Goal: Task Accomplishment & Management: Manage account settings

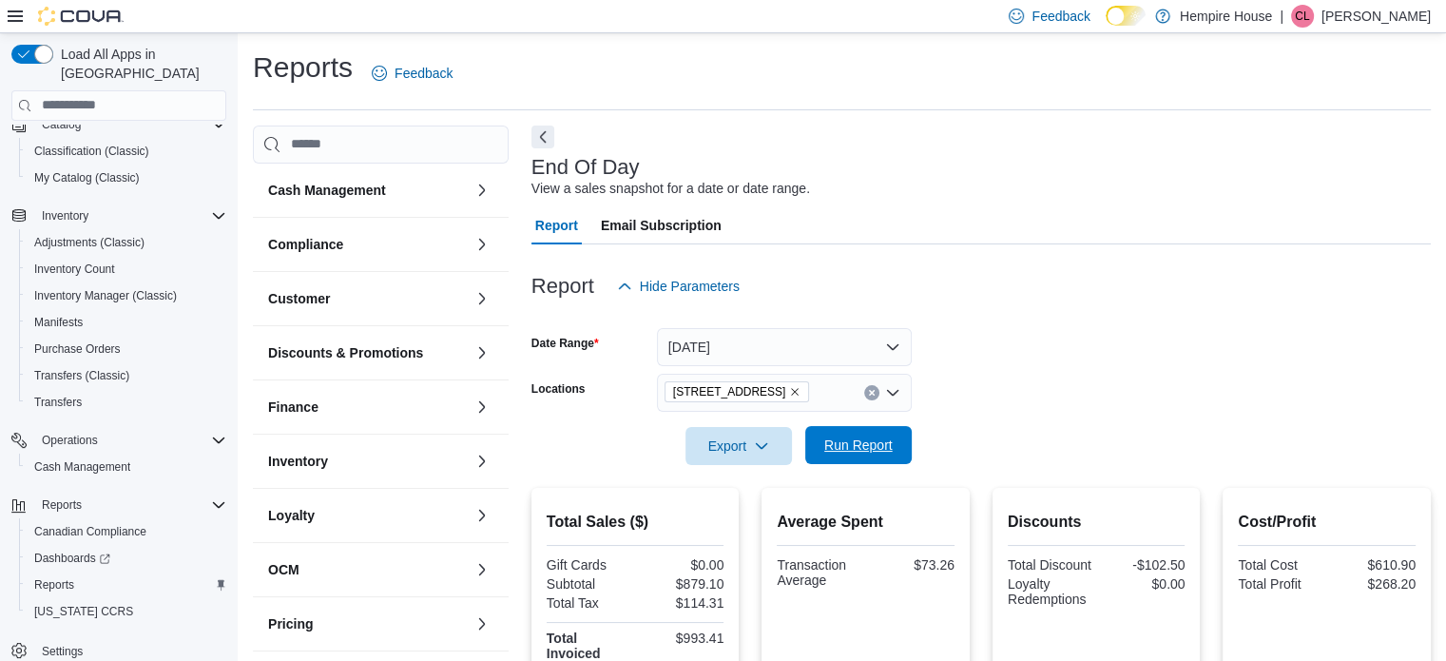
click at [894, 447] on span "Run Report" at bounding box center [859, 445] width 84 height 38
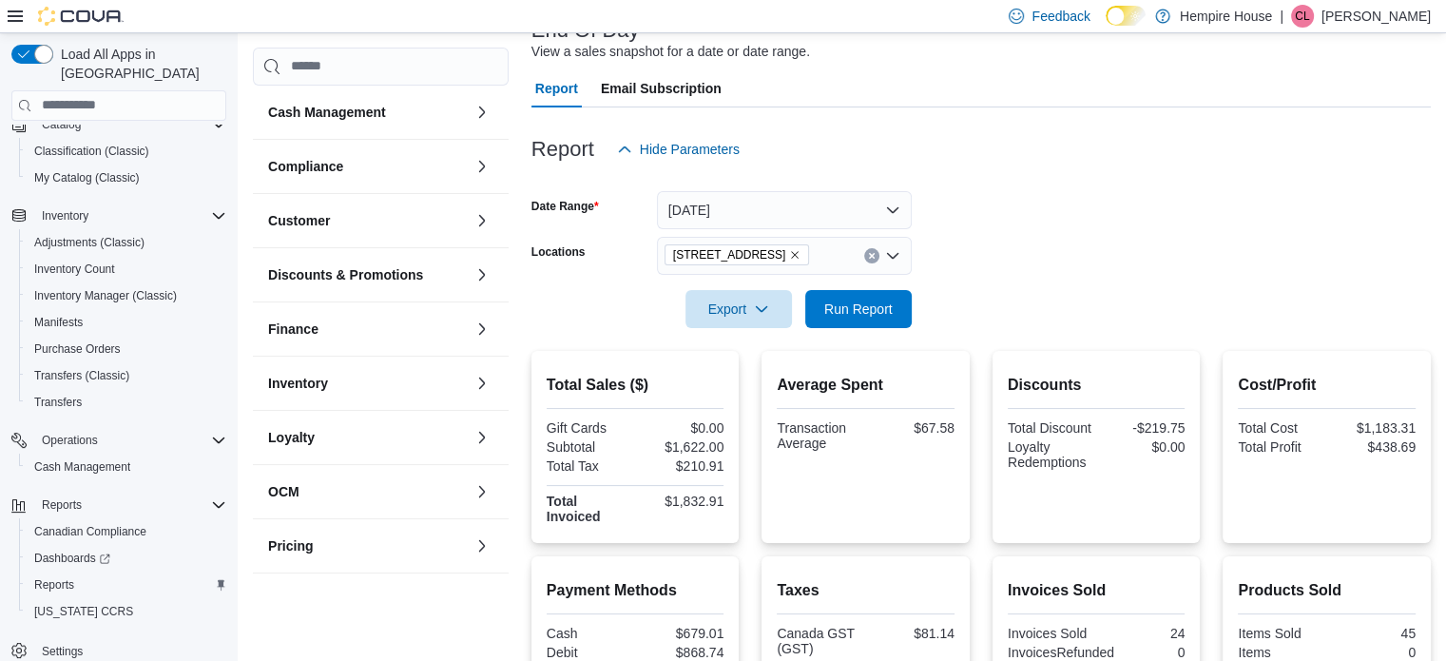
scroll to position [285, 0]
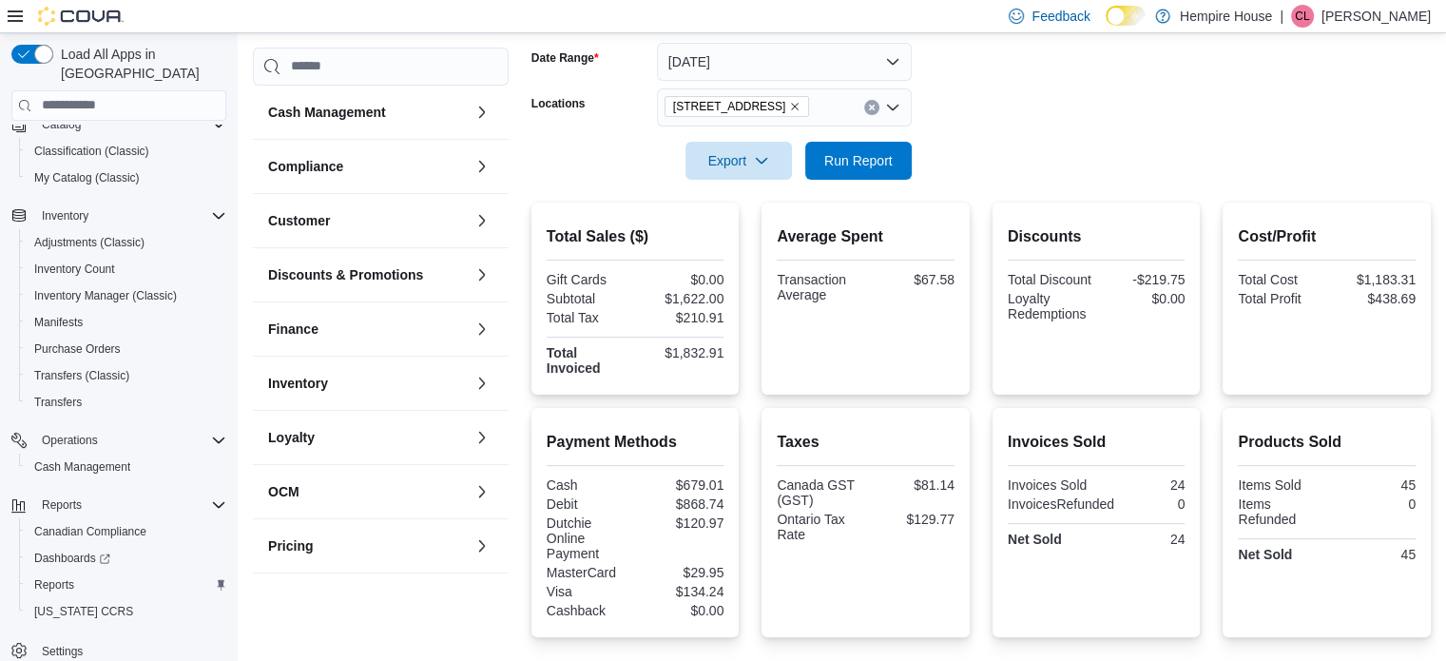
click at [871, 104] on icon "Clear input" at bounding box center [872, 108] width 8 height 8
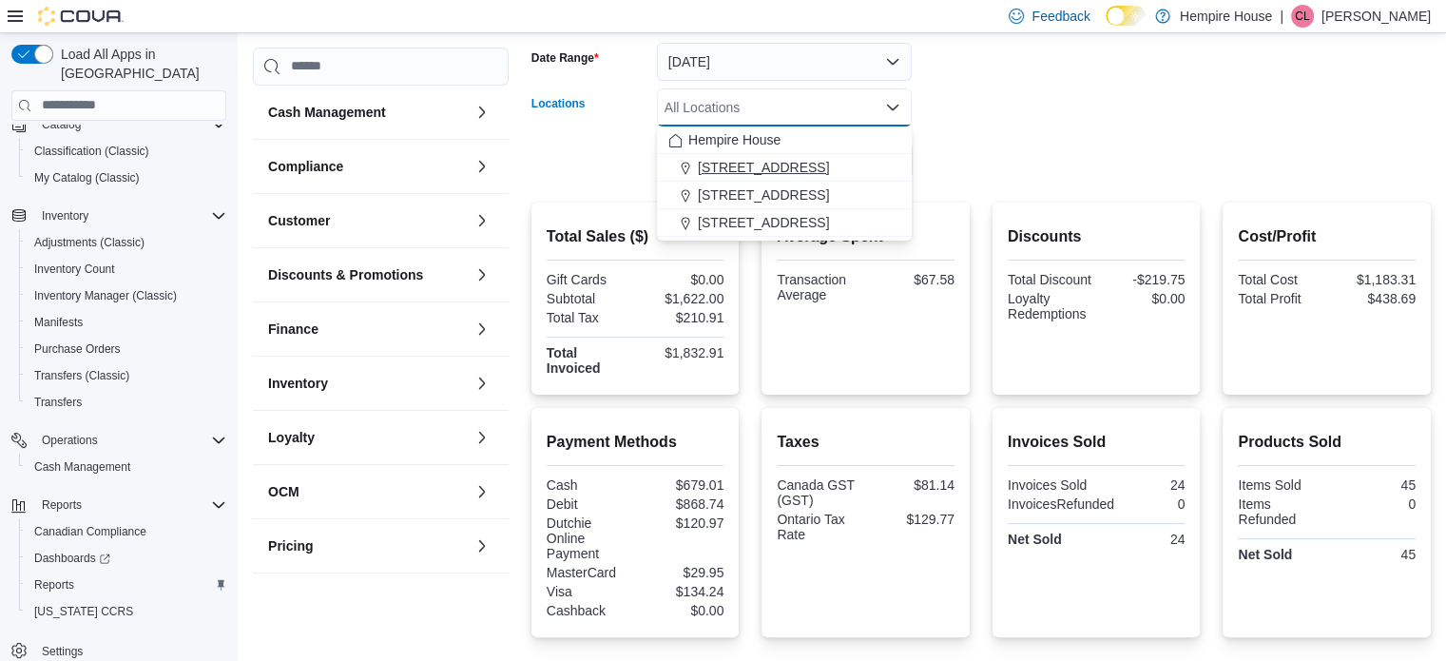
click at [757, 163] on span "[STREET_ADDRESS]" at bounding box center [763, 167] width 131 height 19
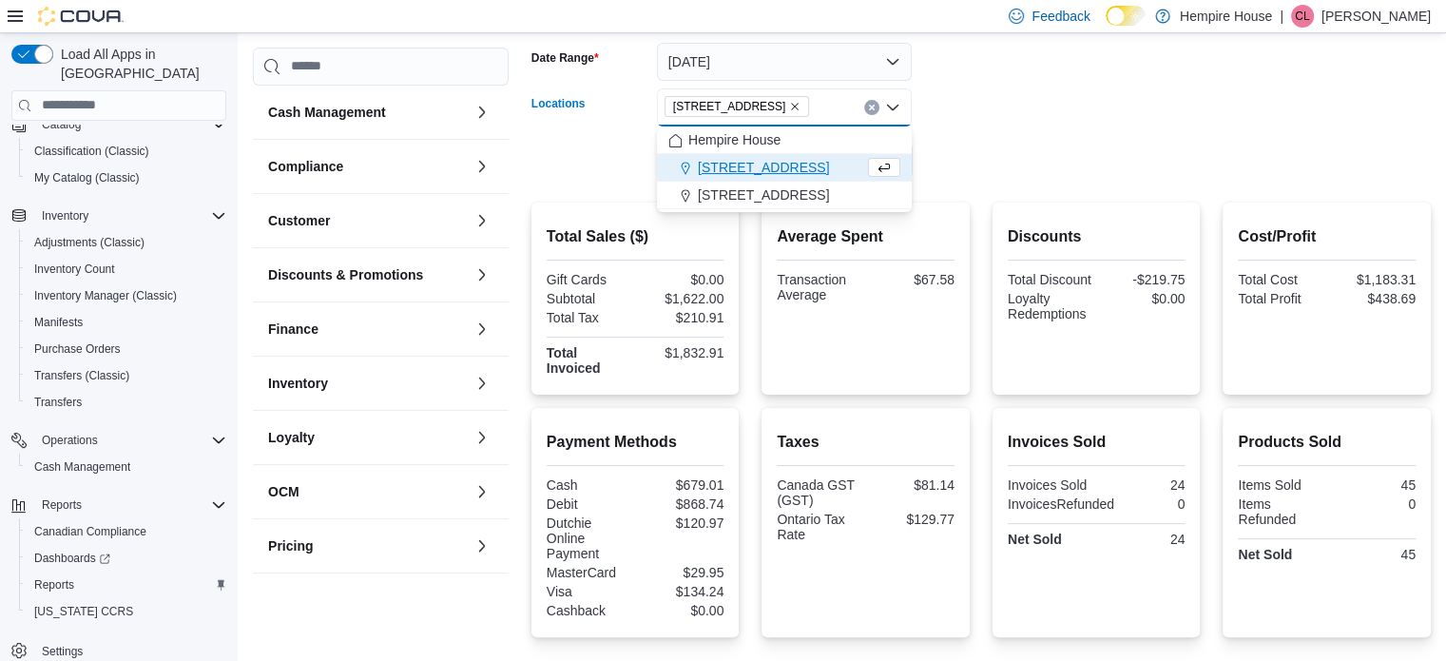
click at [981, 126] on div at bounding box center [980, 133] width 899 height 15
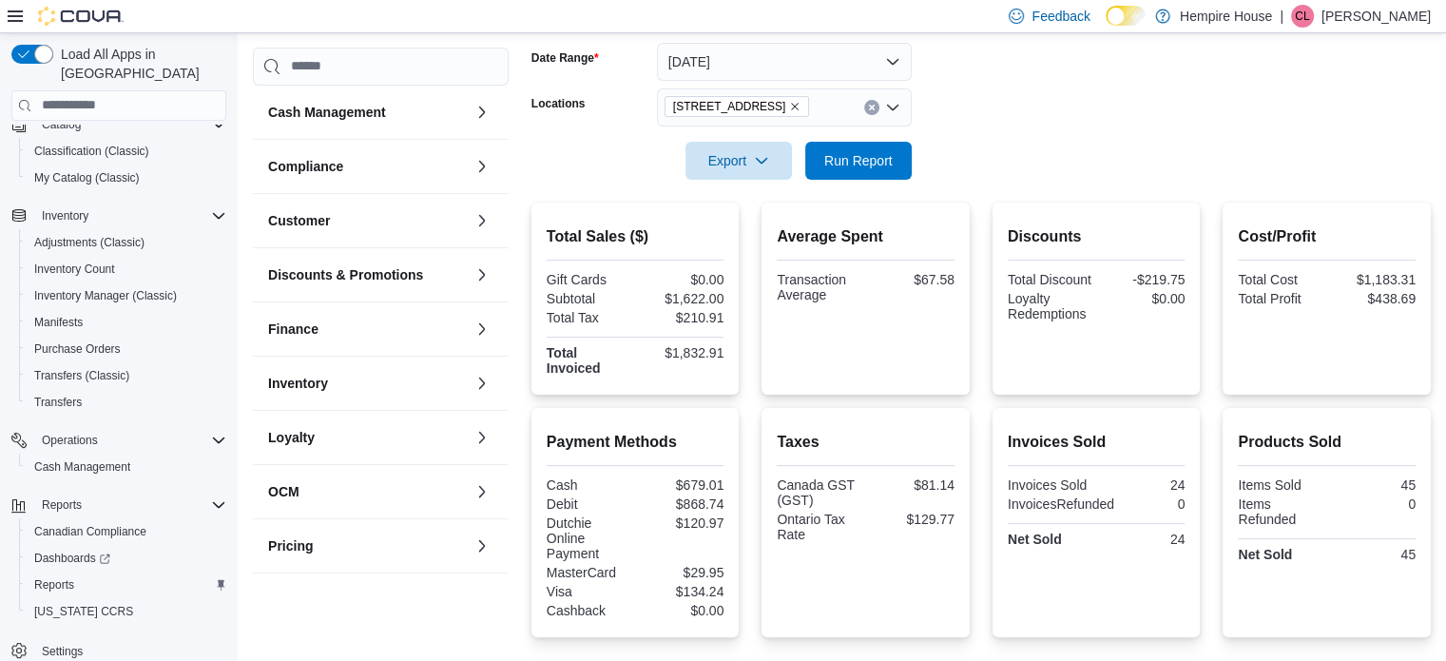
click at [784, 107] on span "[STREET_ADDRESS]" at bounding box center [737, 106] width 145 height 21
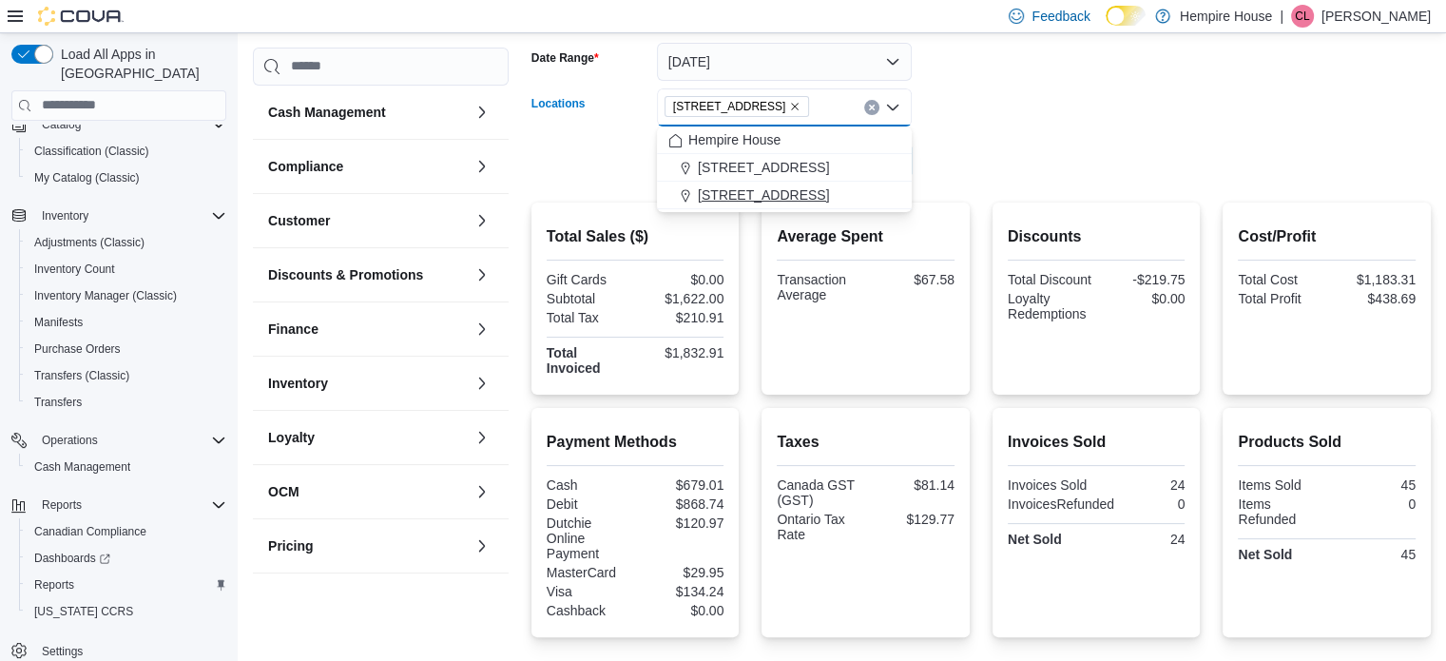
click at [771, 193] on span "[STREET_ADDRESS]" at bounding box center [763, 194] width 131 height 19
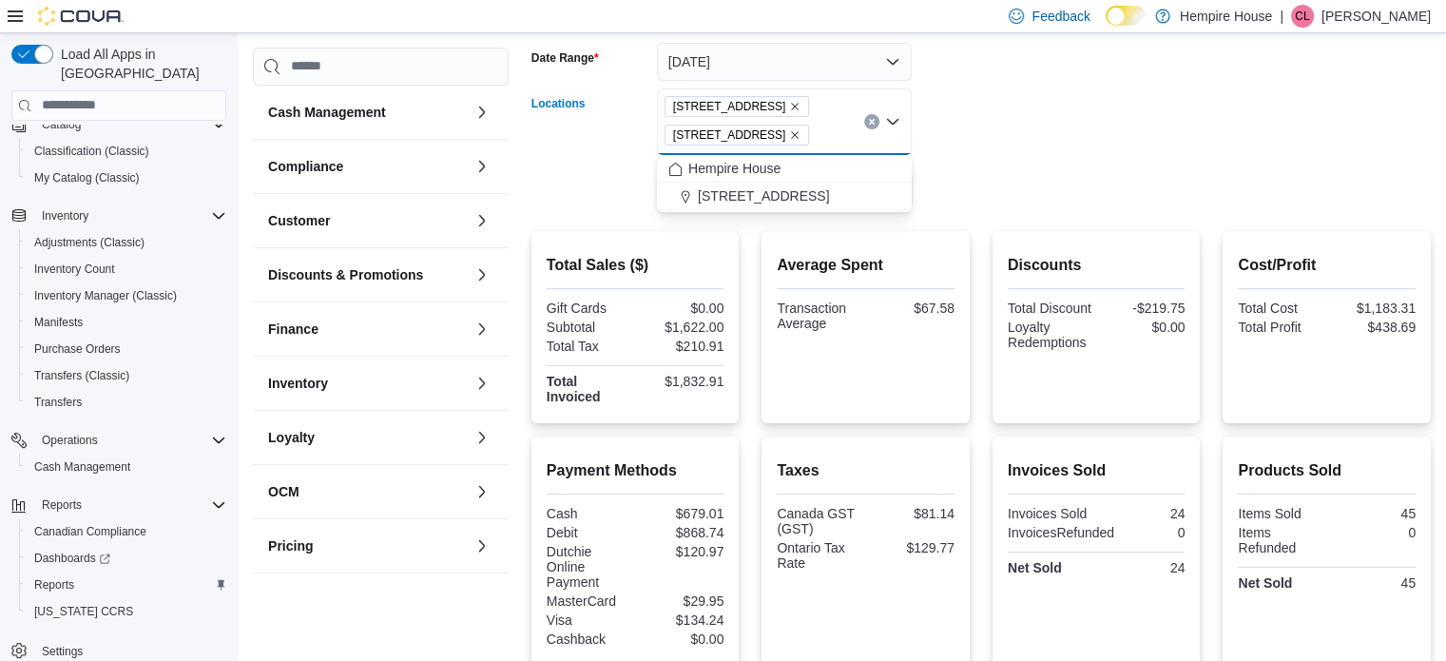
click at [789, 106] on icon "Remove 18 Mill Street West from selection in this group" at bounding box center [794, 106] width 11 height 11
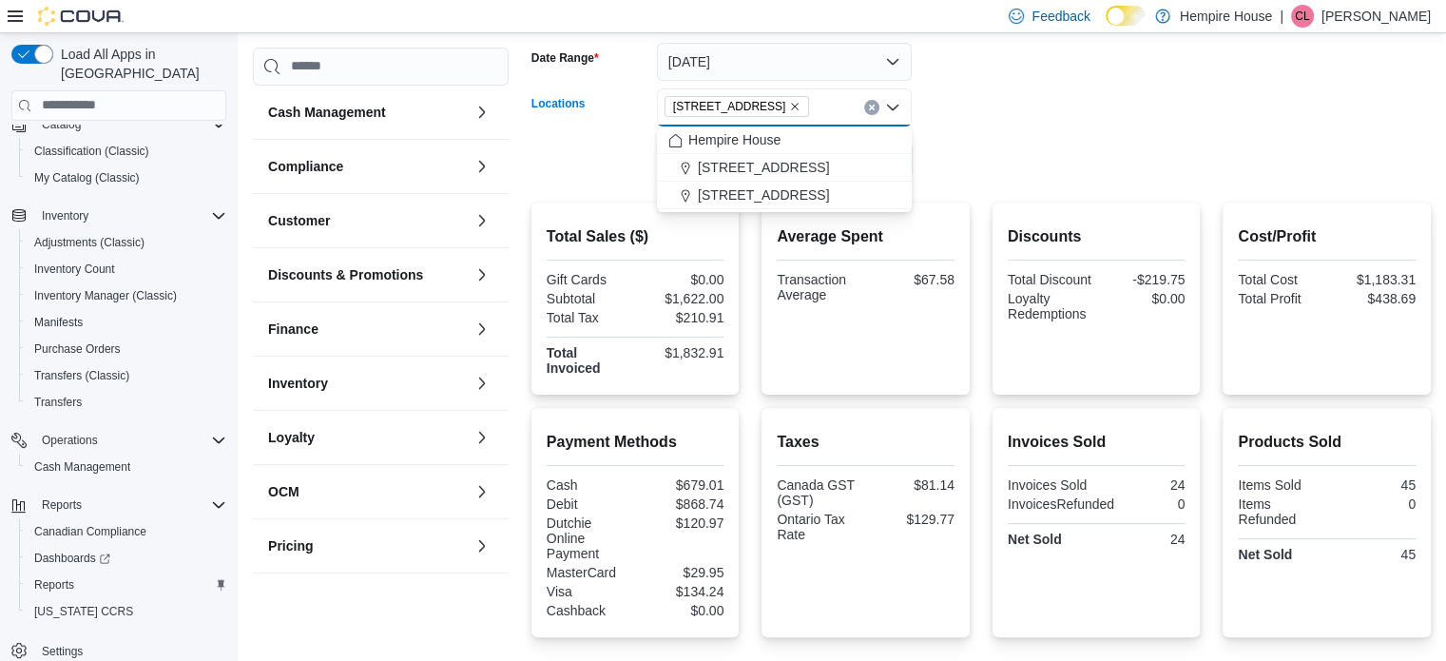
click at [967, 96] on form "Date Range [DATE] Locations [STREET_ADDRESS] Combo box. Selected. [STREET_ADDRE…" at bounding box center [980, 100] width 899 height 160
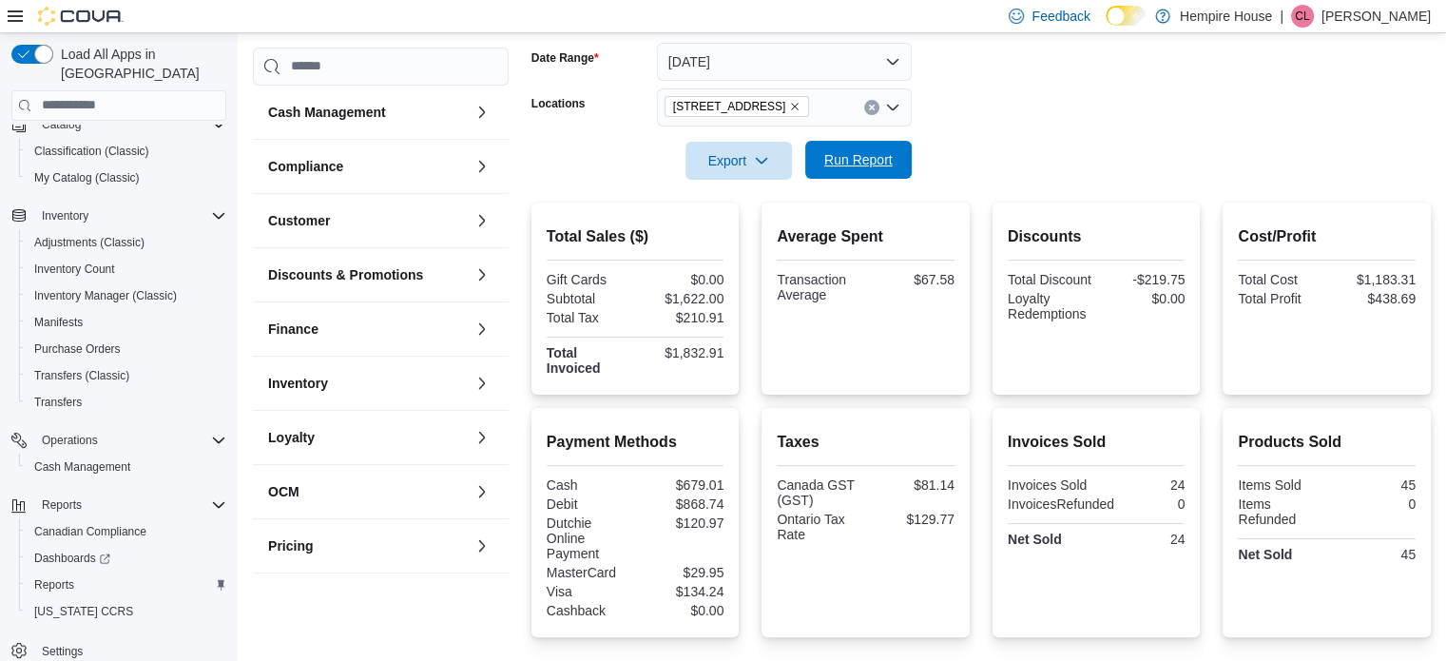
click at [862, 159] on span "Run Report" at bounding box center [858, 159] width 68 height 19
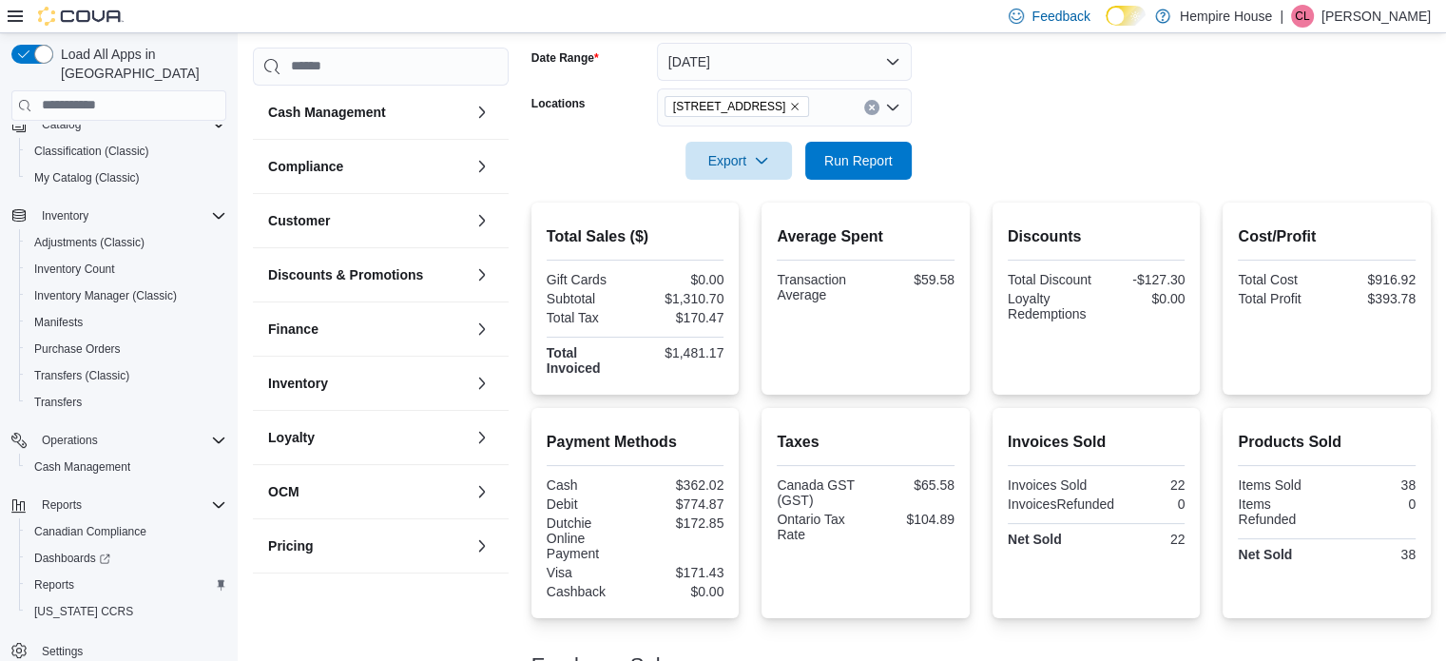
click at [870, 108] on icon "Clear input" at bounding box center [871, 107] width 5 height 5
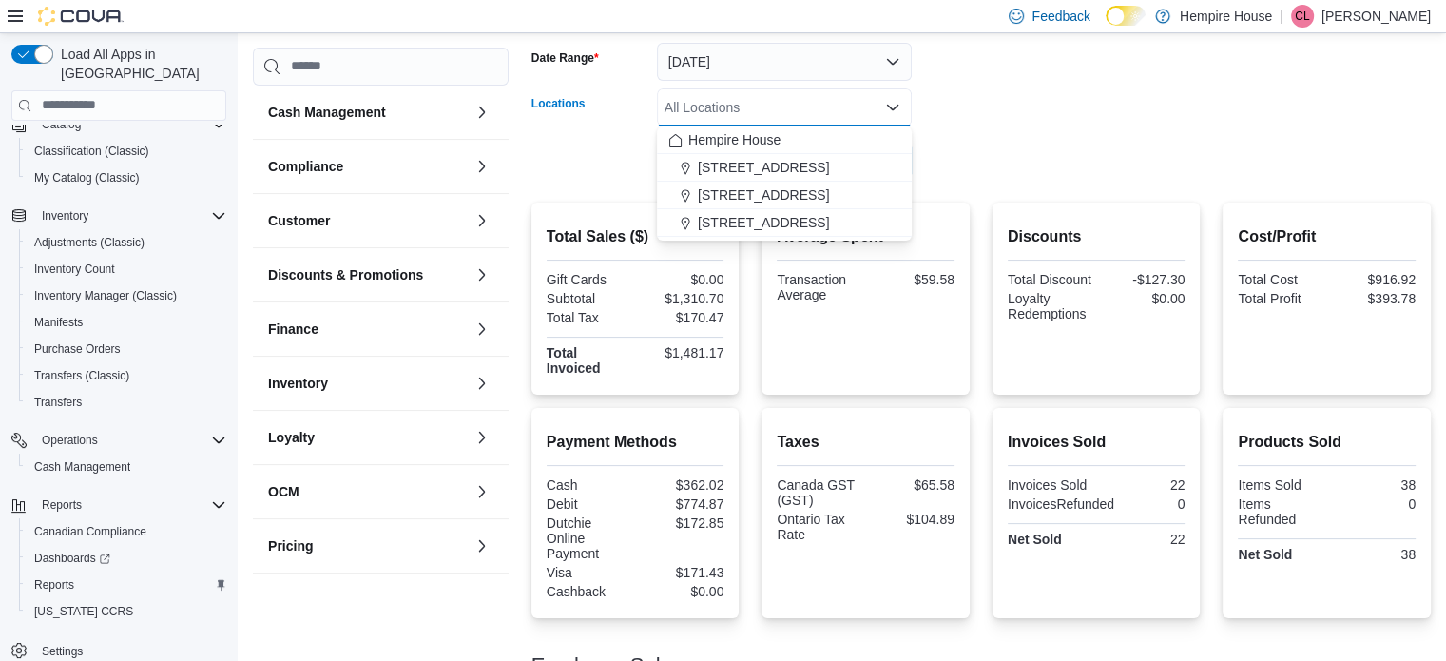
click at [1013, 117] on form "Date Range [DATE] Locations All Locations Combo box. Selected. Combo box input.…" at bounding box center [980, 100] width 899 height 160
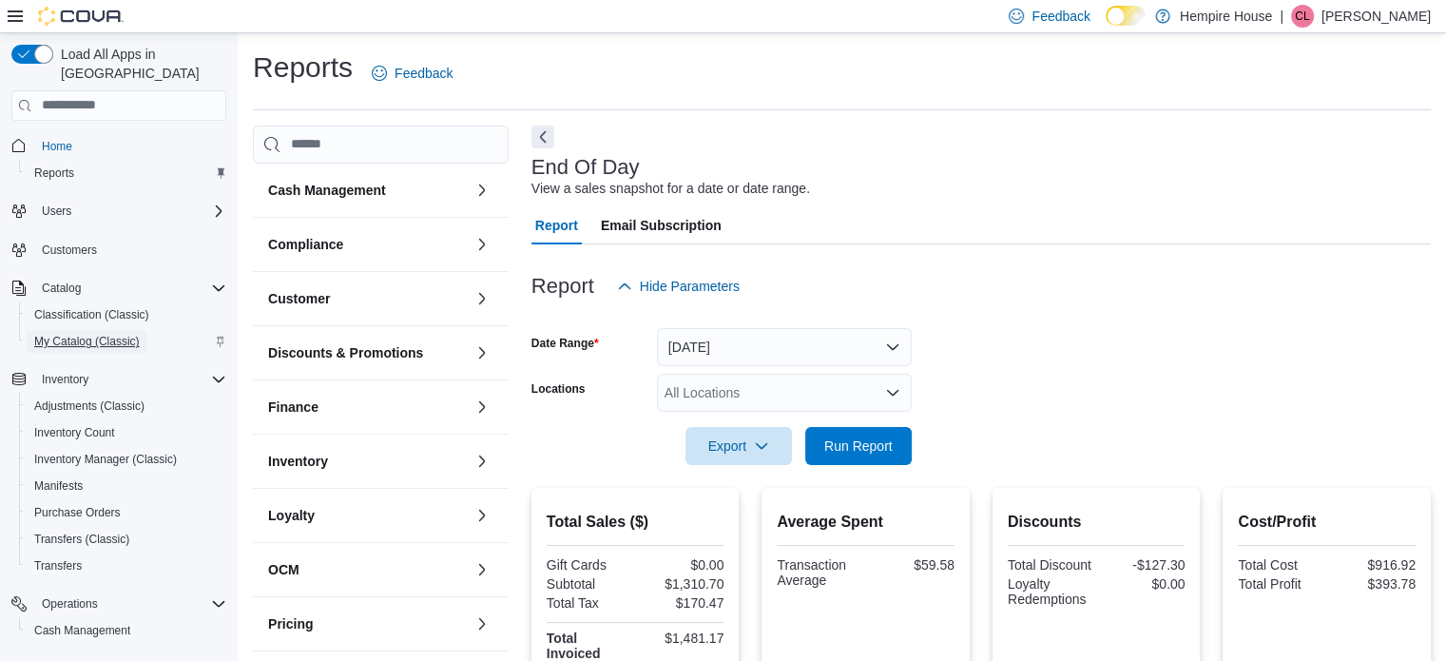
click at [79, 334] on span "My Catalog (Classic)" at bounding box center [87, 341] width 106 height 15
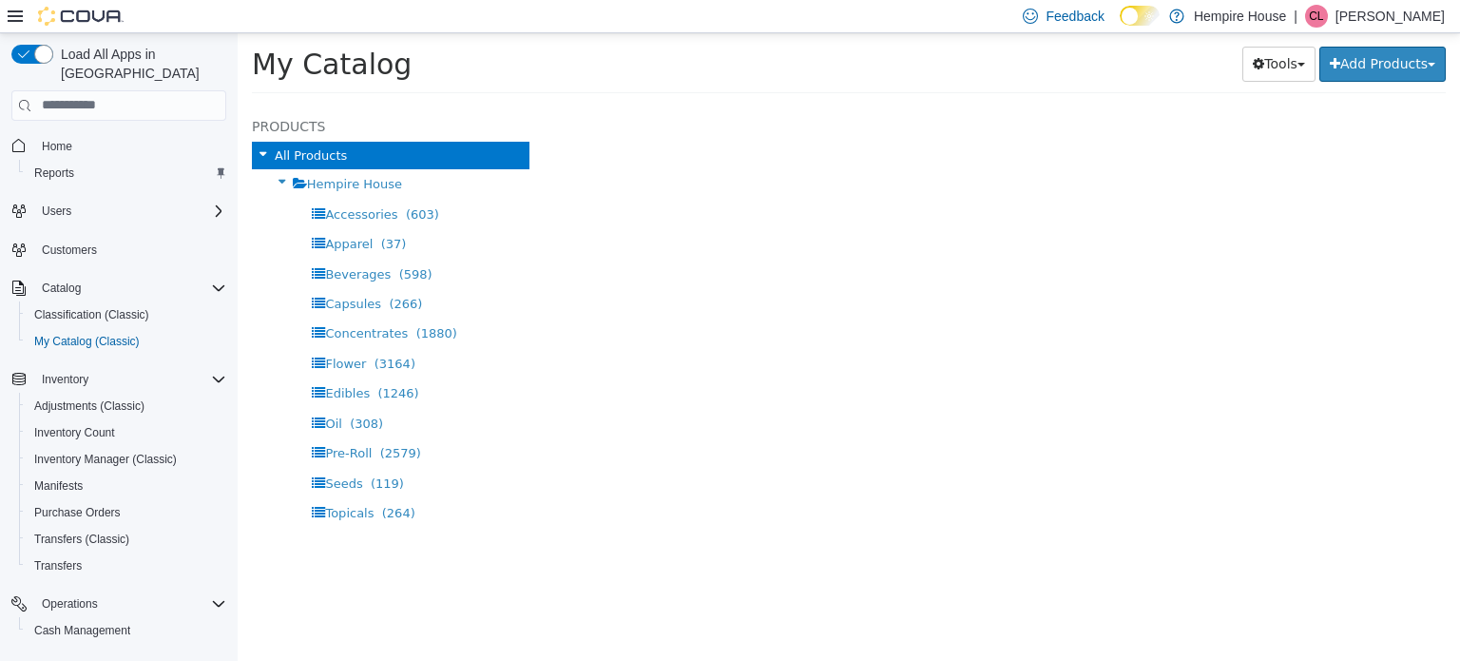
select select "**********"
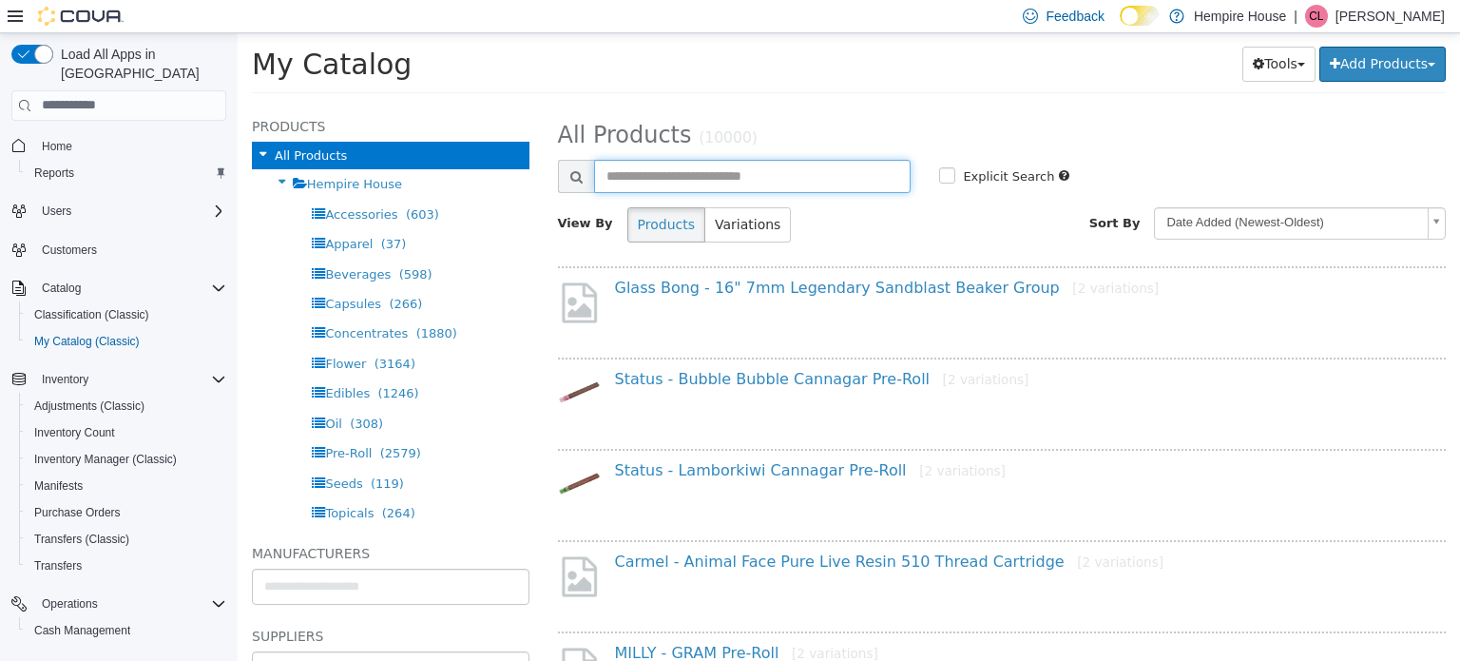
click at [742, 180] on input "text" at bounding box center [753, 175] width 318 height 33
type input "**********"
select select "**********"
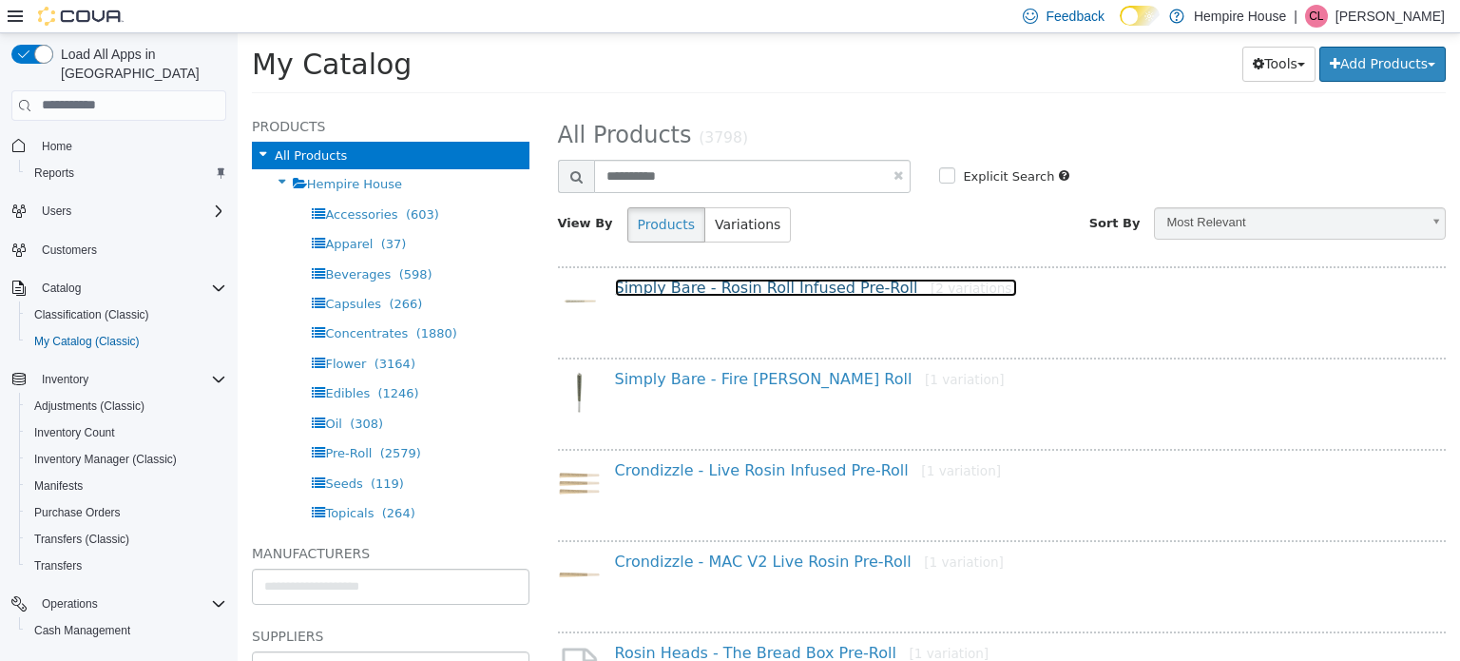
click at [660, 286] on link "Simply Bare - Rosin Roll Infused Pre-Roll [2 variations]" at bounding box center [816, 287] width 402 height 18
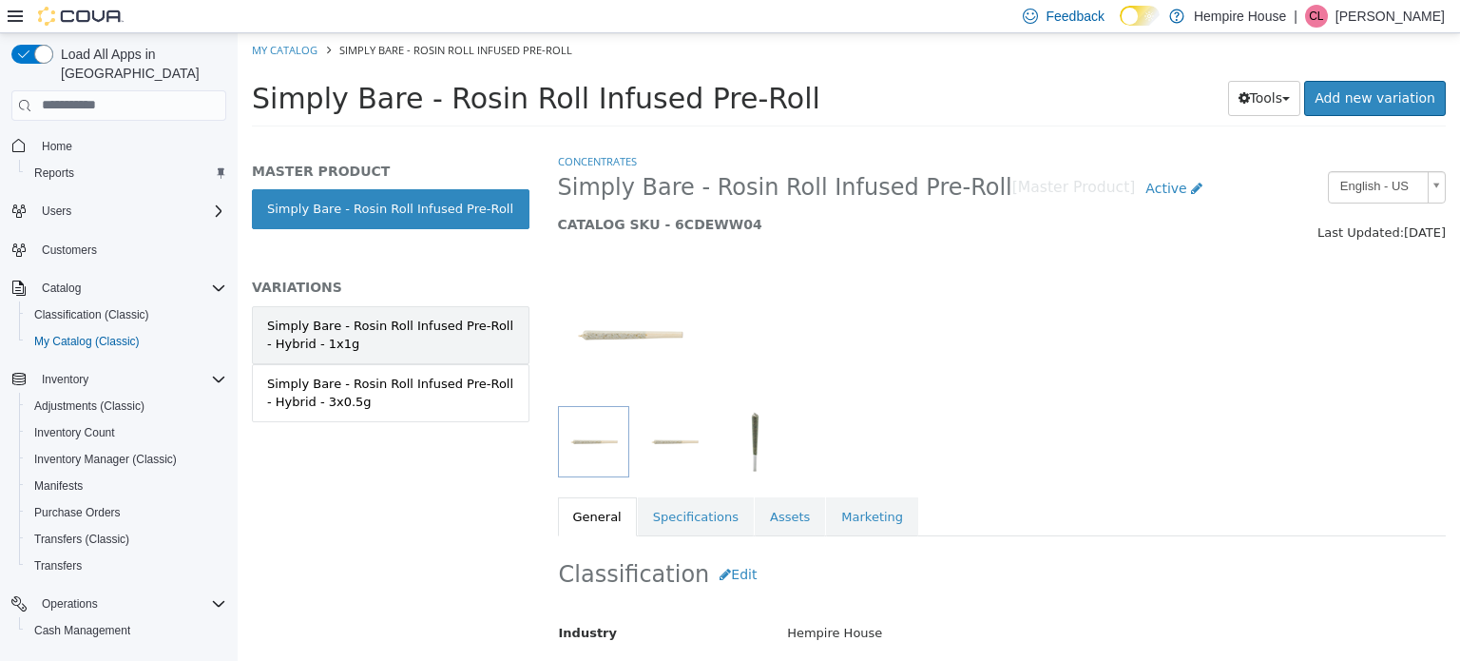
click at [398, 341] on div "Simply Bare - Rosin Roll Infused Pre-Roll - Hybrid - 1x1g" at bounding box center [390, 334] width 247 height 37
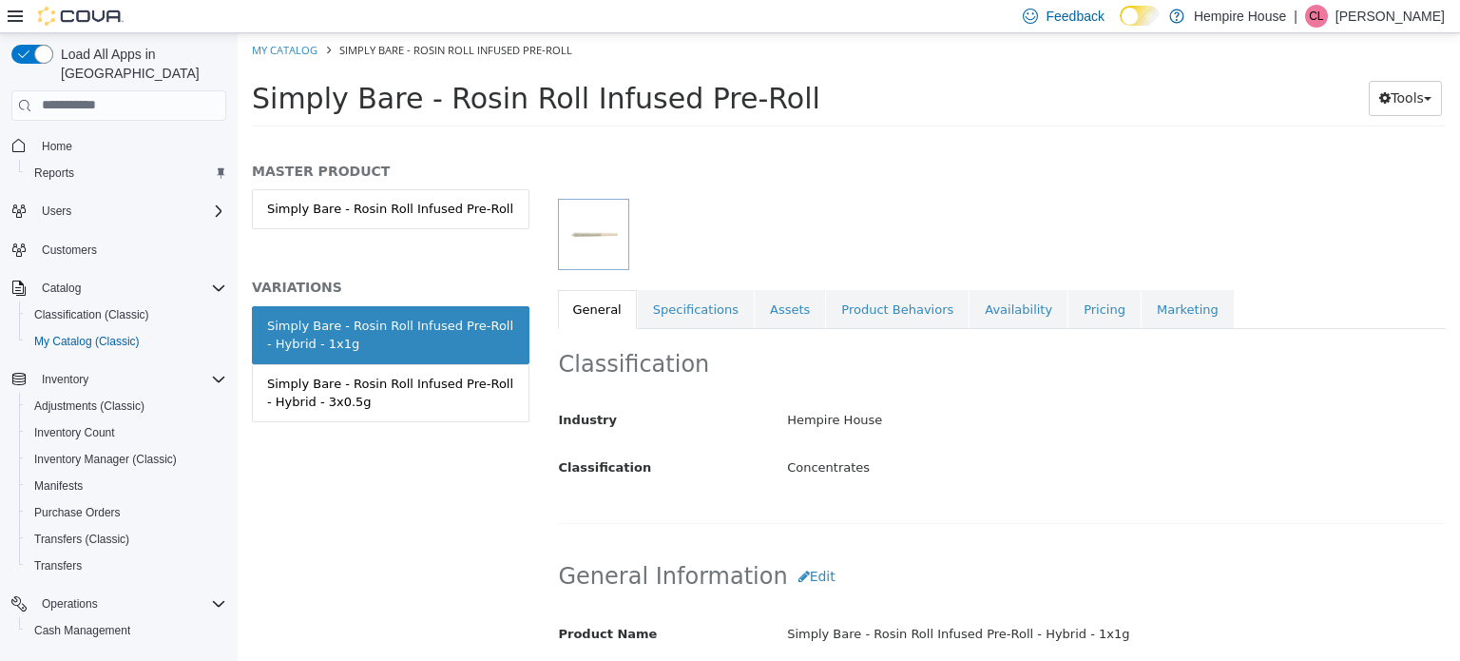
scroll to position [95, 0]
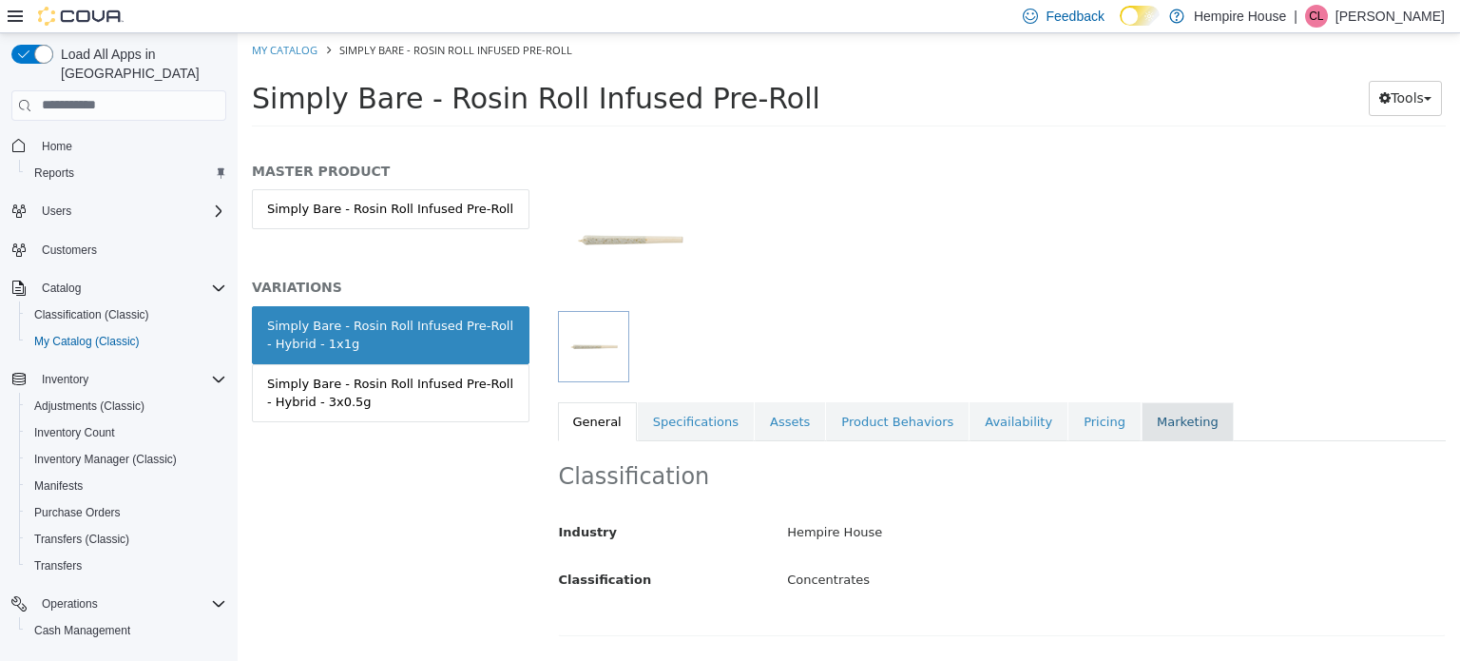
click at [1142, 429] on link "Marketing" at bounding box center [1188, 421] width 92 height 40
click at [1069, 425] on link "Pricing" at bounding box center [1105, 421] width 72 height 40
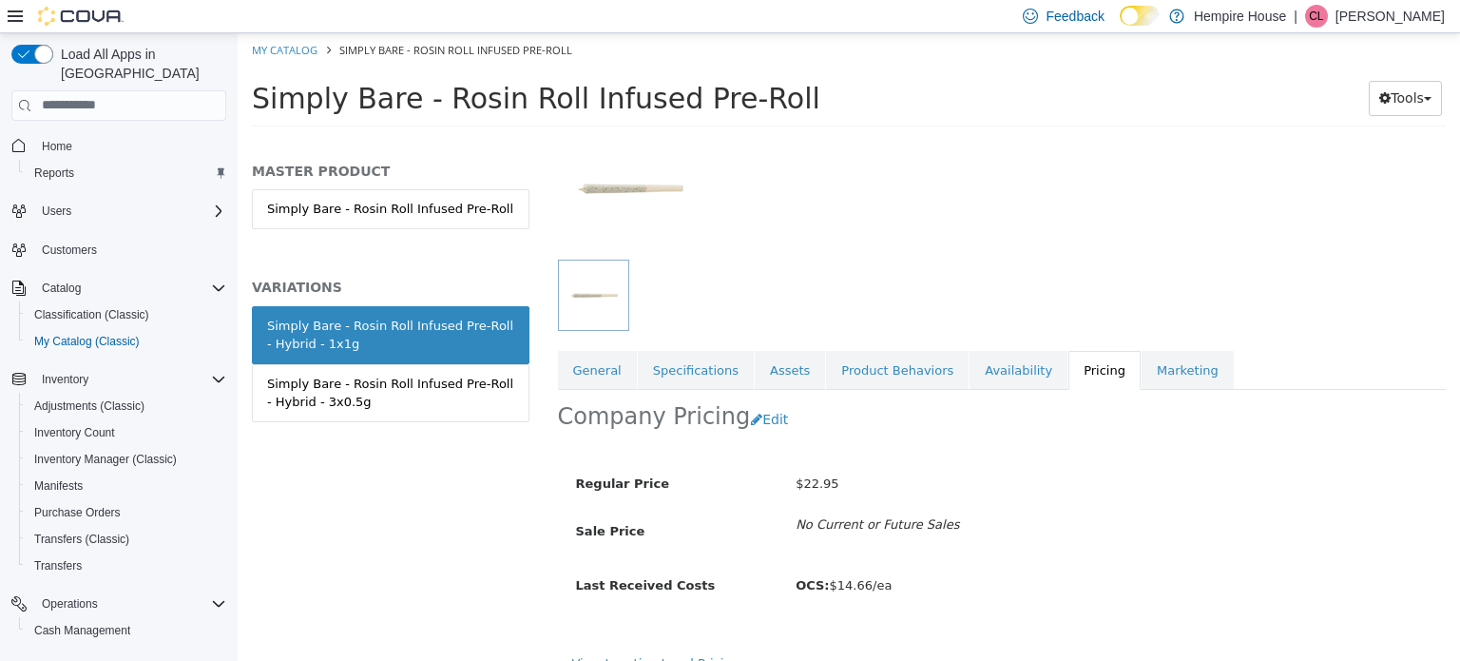
scroll to position [170, 0]
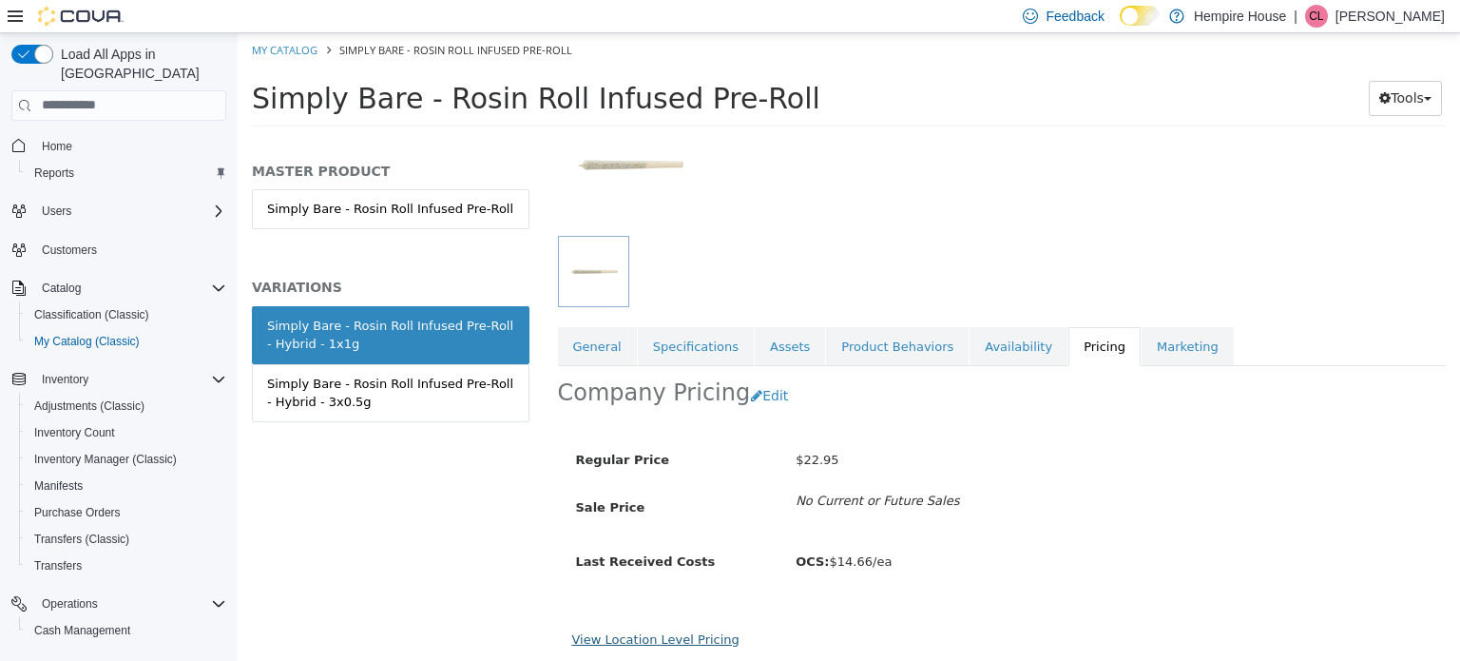
click at [693, 634] on link "View Location Level Pricing" at bounding box center [655, 638] width 167 height 14
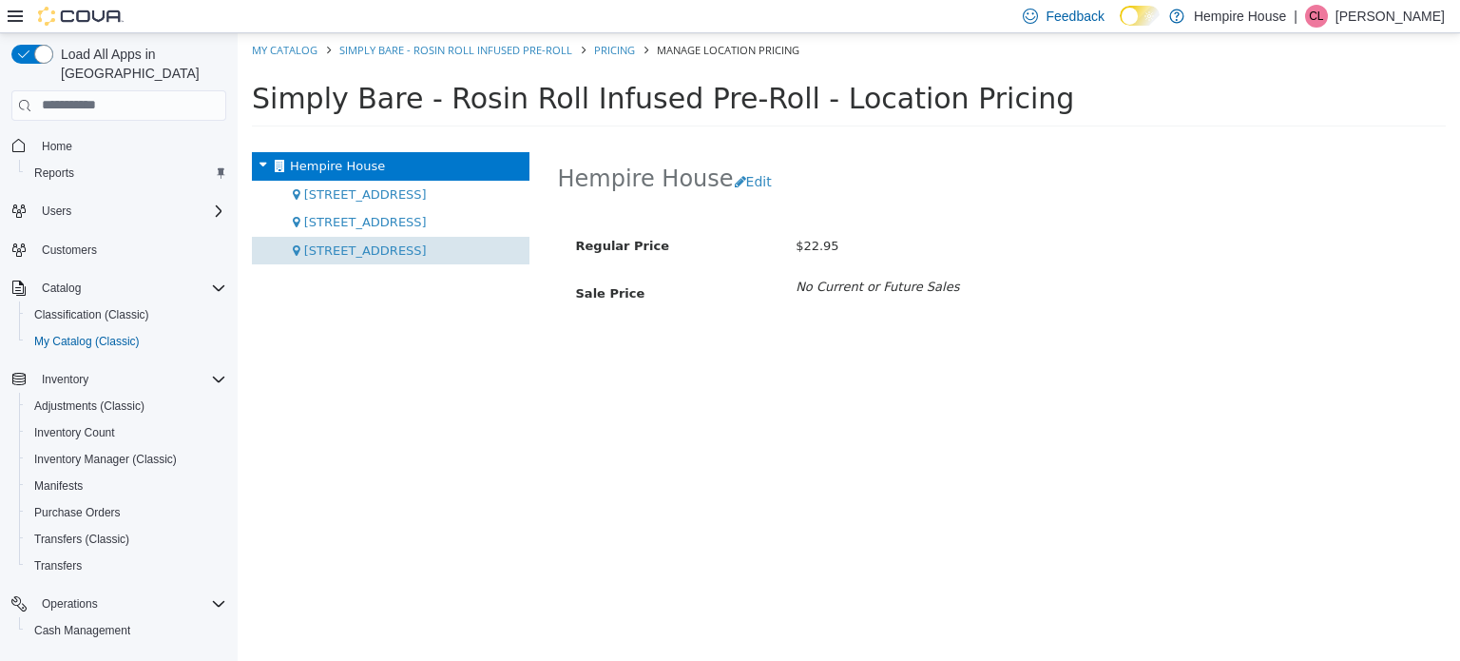
click at [345, 256] on span "[STREET_ADDRESS]" at bounding box center [365, 249] width 123 height 14
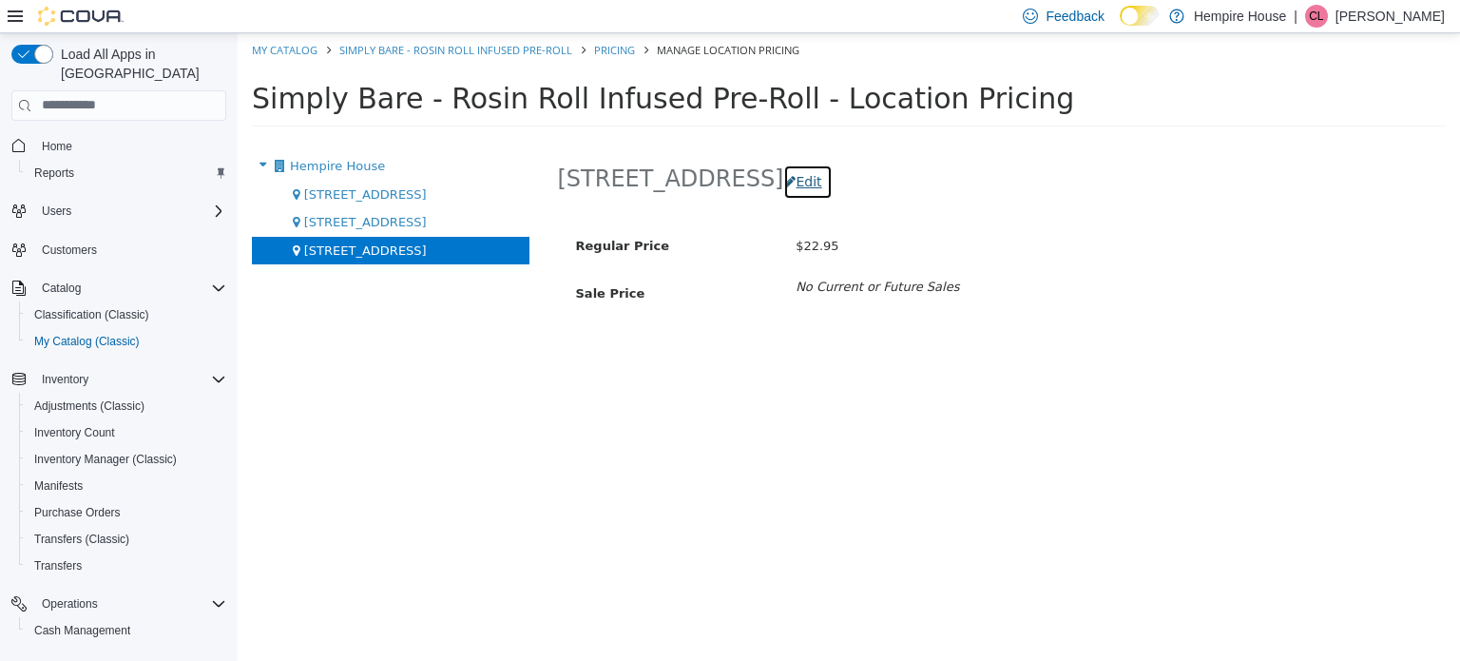
click at [783, 177] on button "Edit" at bounding box center [807, 181] width 48 height 35
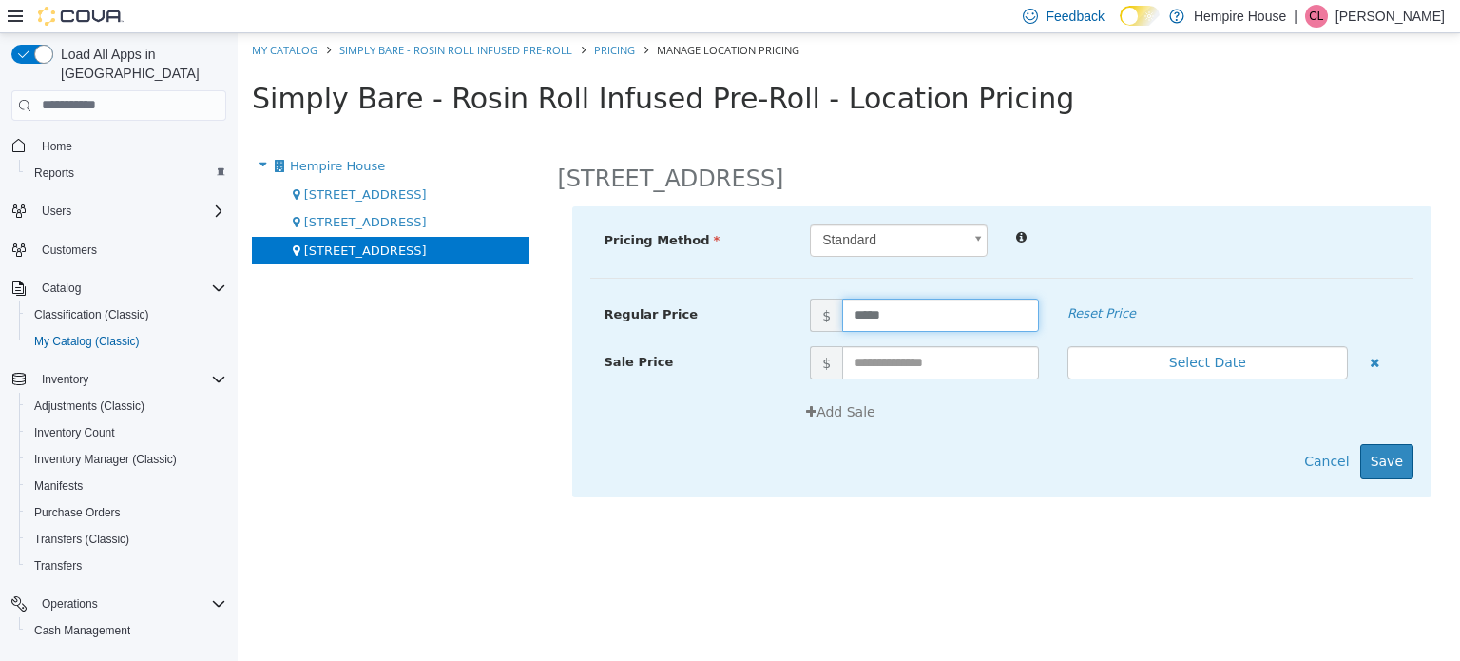
drag, startPoint x: 900, startPoint y: 315, endPoint x: 745, endPoint y: 303, distance: 155.4
click at [749, 308] on div "Regular Price $ ***** Reset Price" at bounding box center [1002, 314] width 824 height 33
type input "*"
type input "*****"
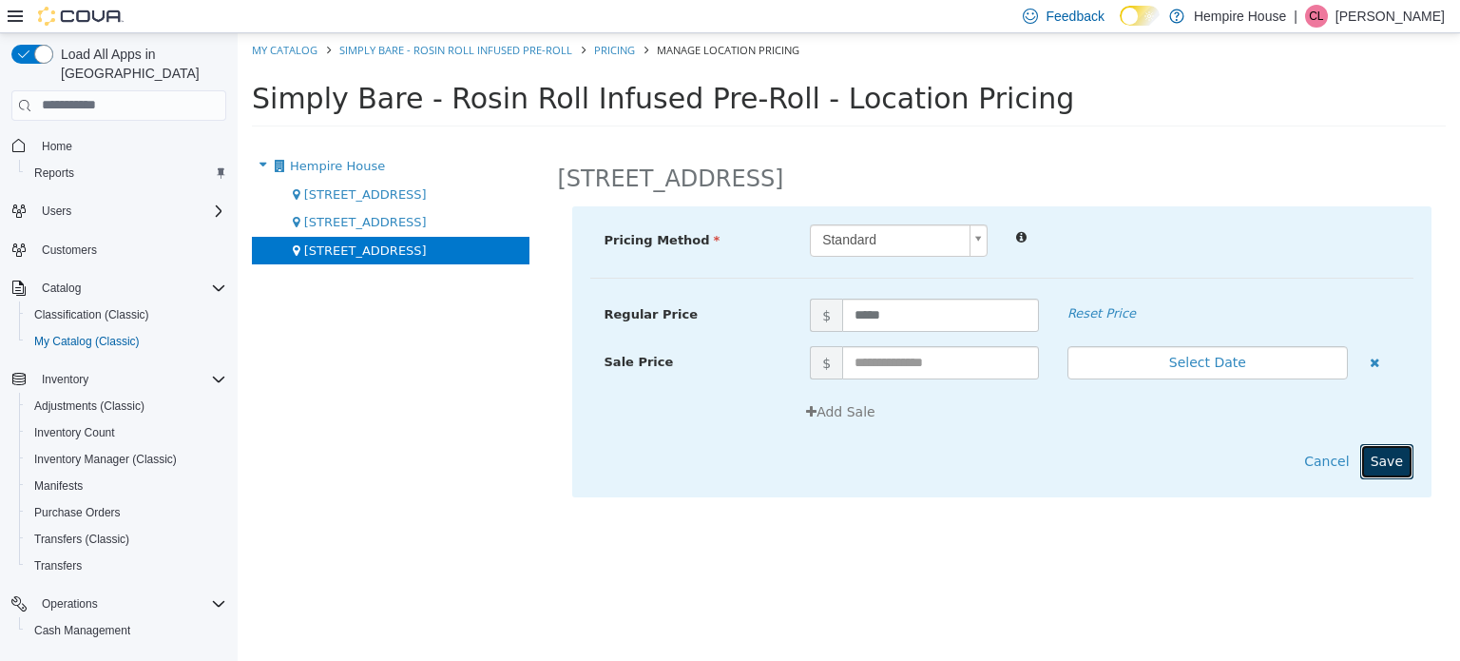
click at [1400, 450] on button "Save" at bounding box center [1387, 460] width 53 height 35
